Goal: Navigation & Orientation: Find specific page/section

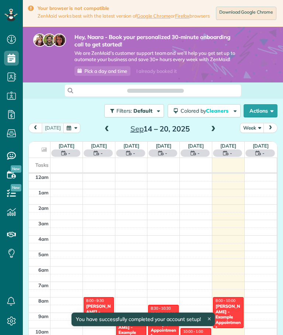
scroll to position [92, 0]
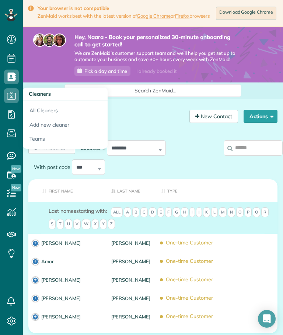
click at [12, 37] on icon at bounding box center [11, 39] width 15 height 15
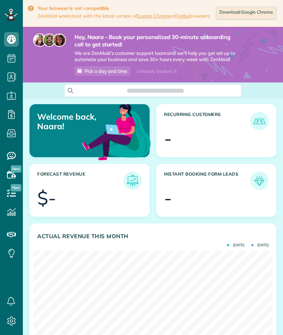
scroll to position [3, 3]
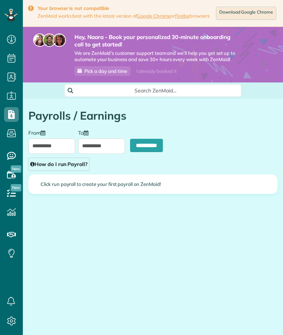
scroll to position [3, 3]
click at [11, 155] on icon at bounding box center [11, 155] width 15 height 15
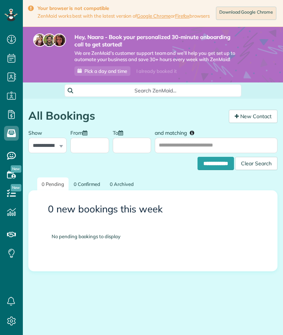
scroll to position [3, 3]
click at [217, 162] on input "**********" at bounding box center [215, 163] width 36 height 13
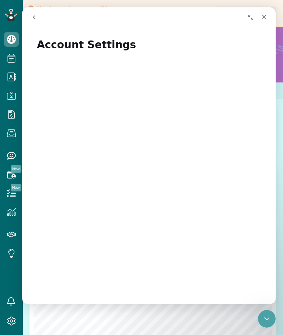
click at [247, 18] on button "Collapse window" at bounding box center [250, 17] width 14 height 14
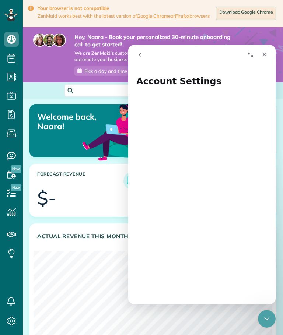
click at [242, 19] on link "Download Google Chrome" at bounding box center [246, 13] width 60 height 13
click at [266, 315] on icon "Close Intercom Messenger" at bounding box center [266, 319] width 9 height 9
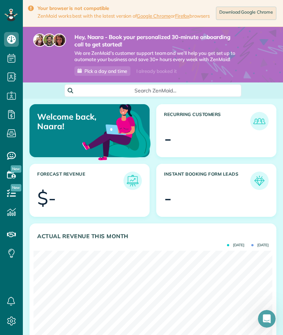
click at [138, 55] on span "We are ZenMaid’s customer support team and we’ll help you get set up to automat…" at bounding box center [156, 56] width 164 height 13
click at [267, 327] on div "Open Intercom Messenger" at bounding box center [267, 319] width 24 height 24
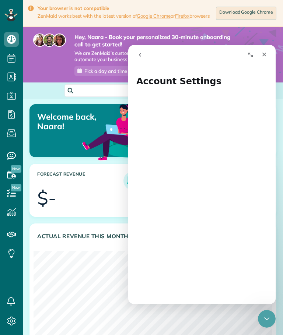
click at [248, 53] on icon "Expand window" at bounding box center [251, 55] width 6 height 6
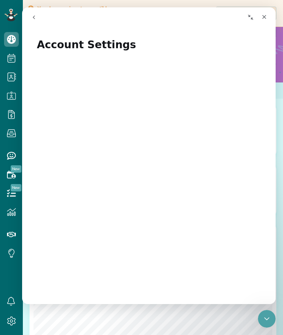
click at [249, 17] on icon "Collapse window" at bounding box center [251, 17] width 6 height 6
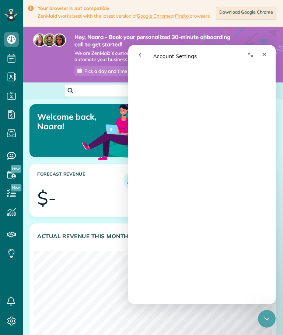
scroll to position [1353, 0]
click at [263, 61] on div "Close" at bounding box center [263, 54] width 13 height 13
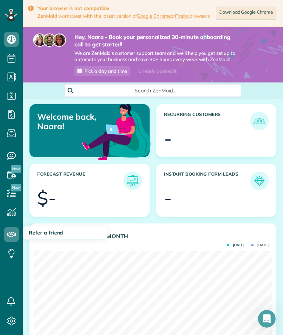
click at [10, 230] on icon at bounding box center [11, 234] width 15 height 15
